Goal: Information Seeking & Learning: Learn about a topic

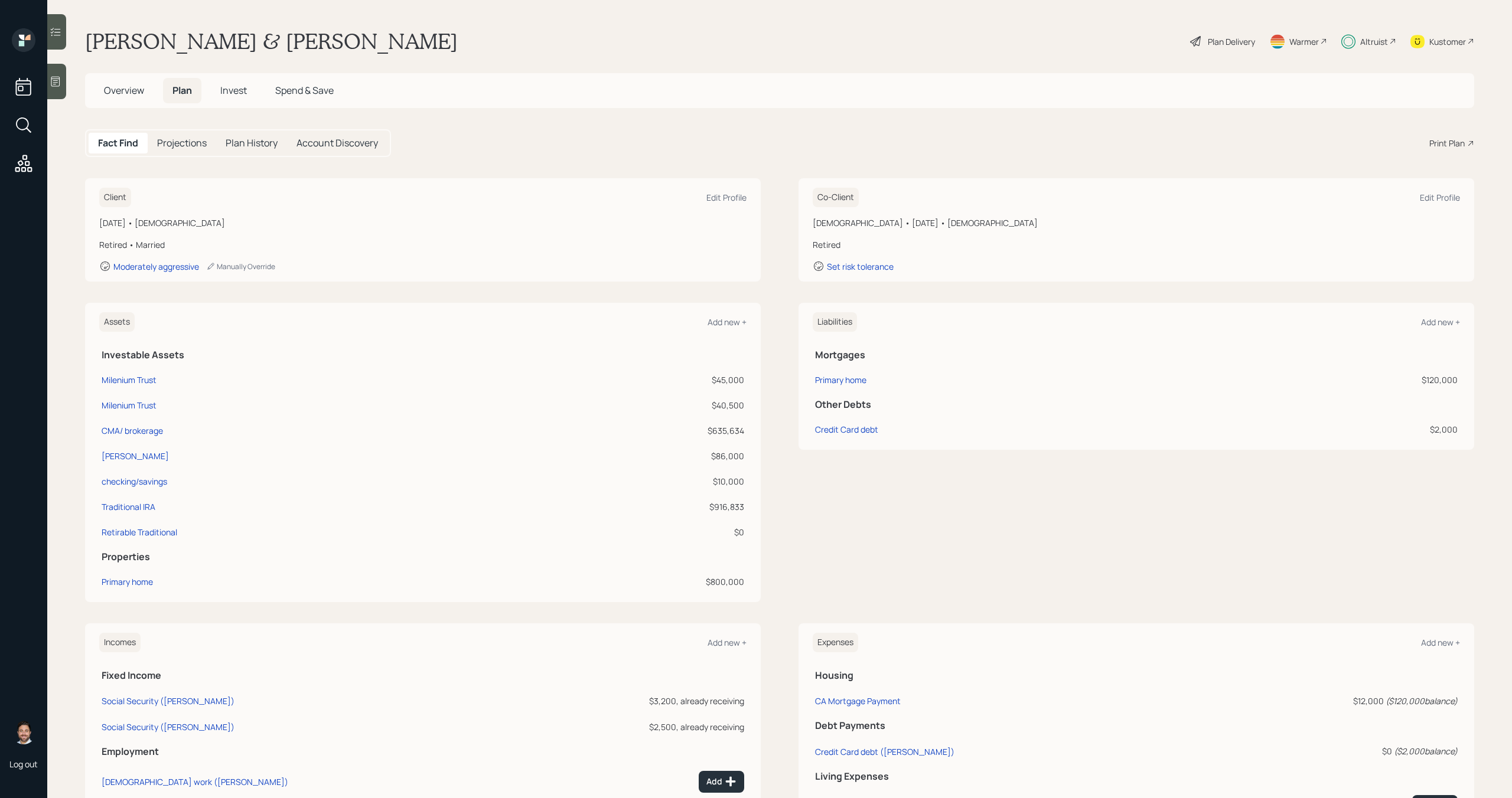
click at [239, 93] on span "Invest" at bounding box center [233, 90] width 27 height 13
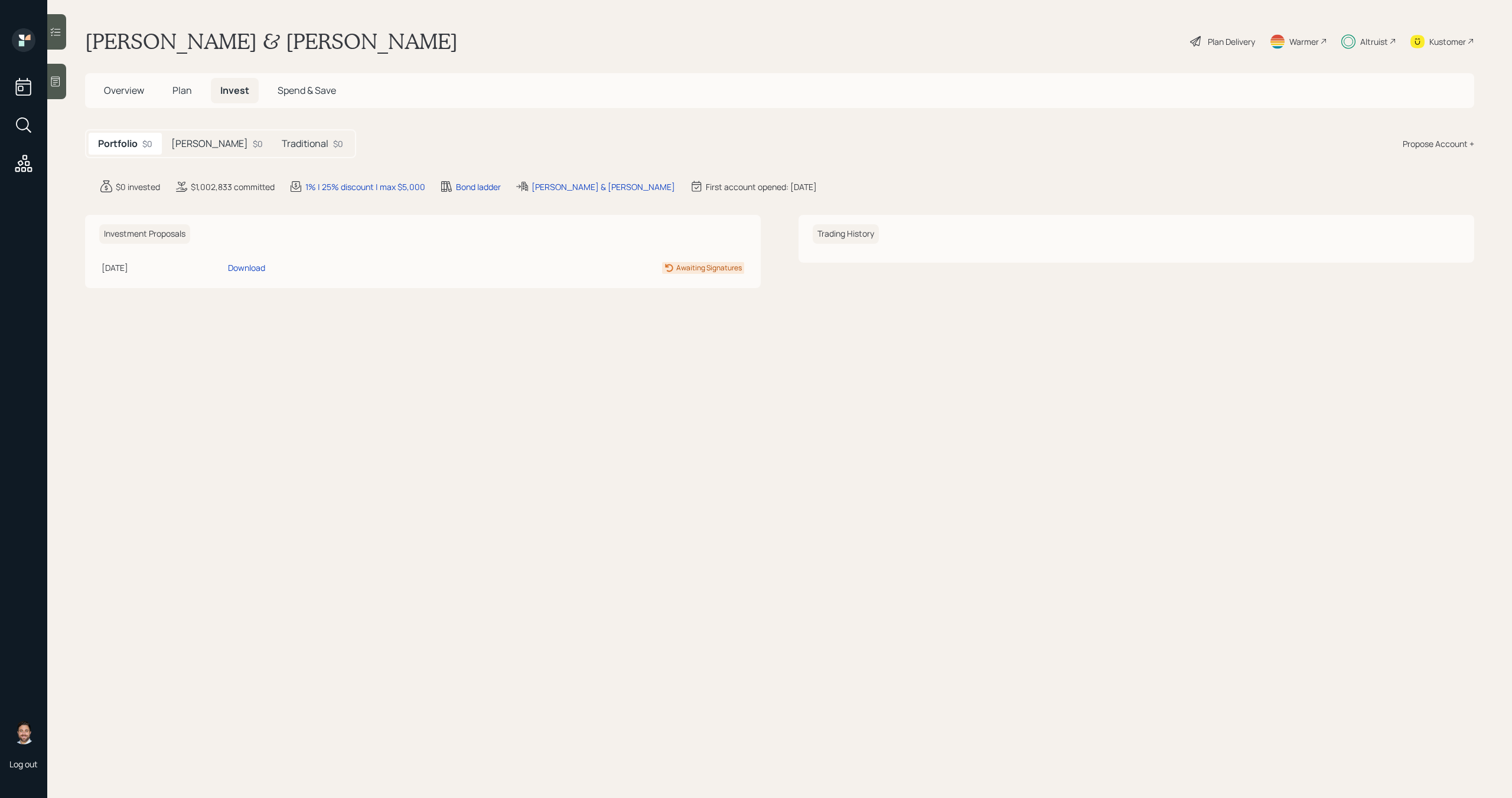
click at [208, 134] on div "Roth IRA $0" at bounding box center [217, 144] width 110 height 22
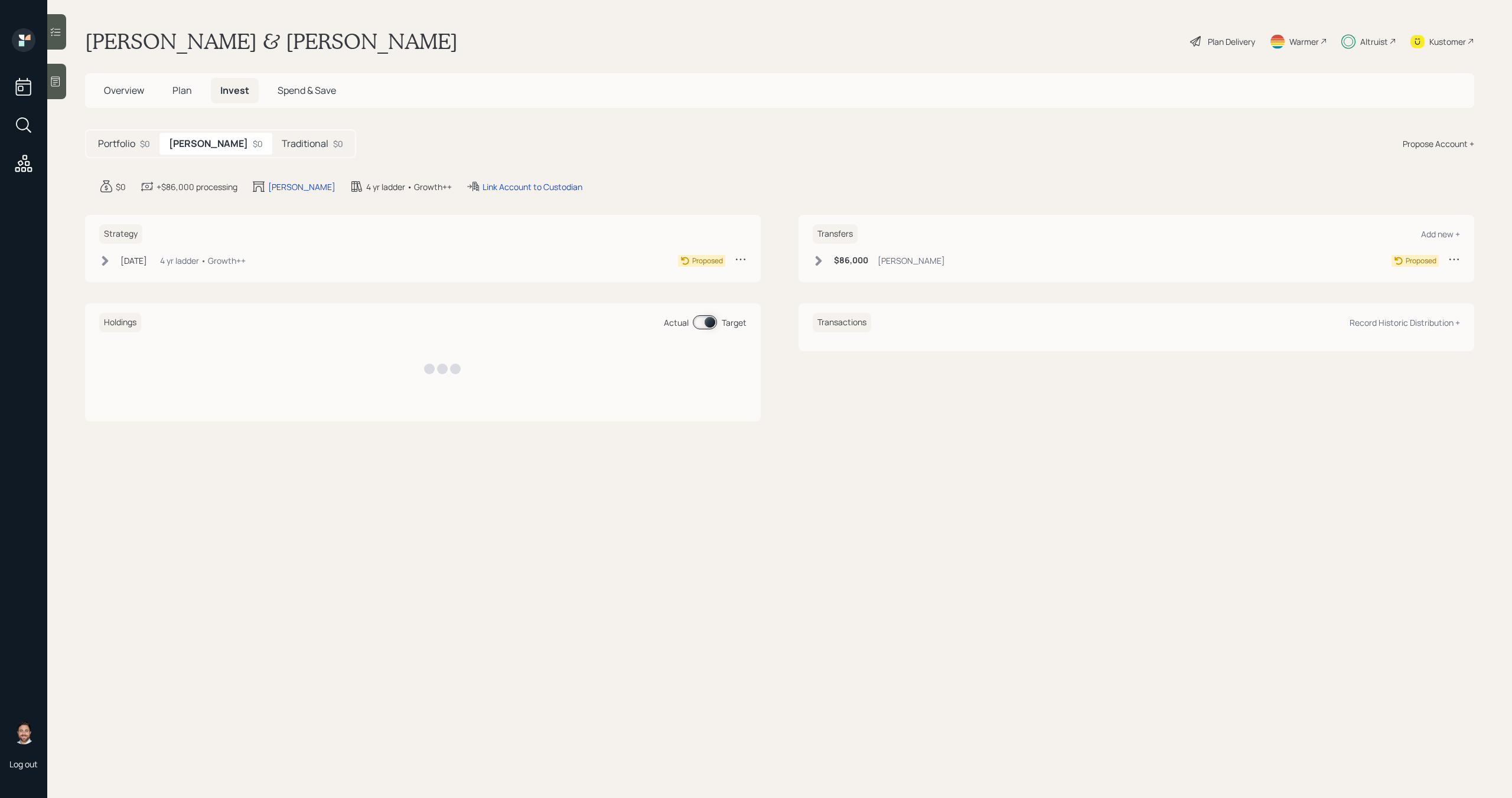
click at [290, 136] on div "Traditional $0" at bounding box center [312, 144] width 80 height 22
